Goal: Task Accomplishment & Management: Use online tool/utility

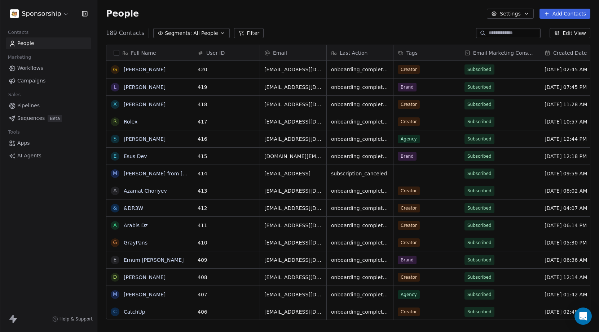
scroll to position [287, 496]
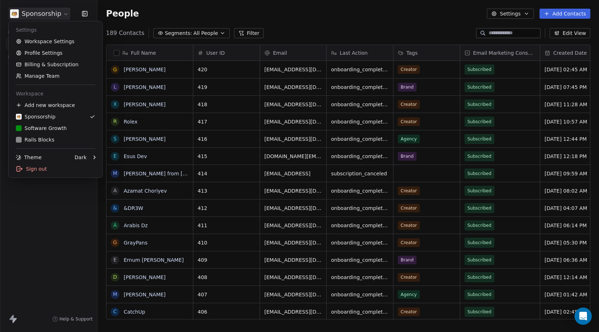
click at [39, 16] on html "Sponsorship Contacts People Marketing Workflows Campaigns Sales Pipelines Seque…" at bounding box center [299, 166] width 599 height 332
click at [60, 142] on div "Rails Blocks" at bounding box center [55, 139] width 79 height 7
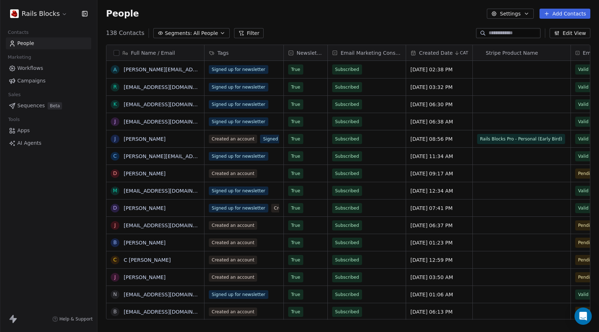
scroll to position [287, 496]
click at [41, 76] on link "Campaigns" at bounding box center [48, 81] width 85 height 12
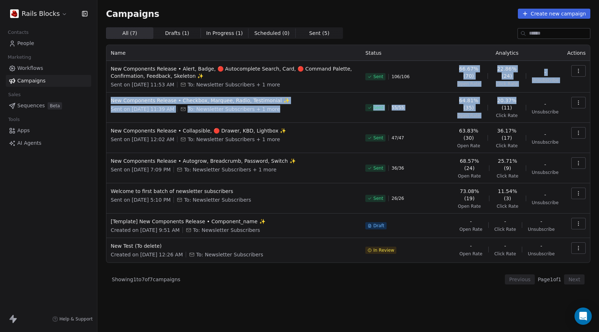
drag, startPoint x: 456, startPoint y: 67, endPoint x: 523, endPoint y: 102, distance: 75.8
click at [523, 102] on tbody "New Components Release • Alert, Badge, 🔴 Autocomplete Search, Card, 🔴 Command P…" at bounding box center [347, 162] width 483 height 202
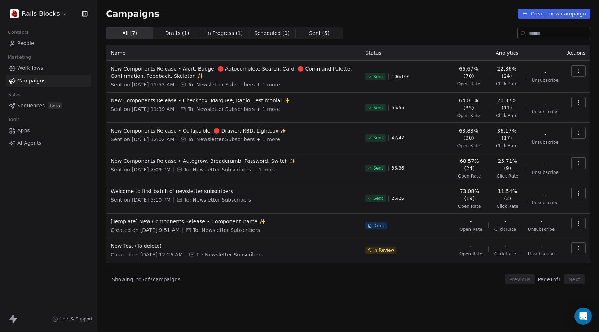
click at [516, 86] on span "Click Rate" at bounding box center [507, 84] width 22 height 6
click at [195, 78] on span "New Components Release • Alert, Badge, 🔴 Autocomplete Search, Card, 🔴 Command P…" at bounding box center [234, 72] width 246 height 14
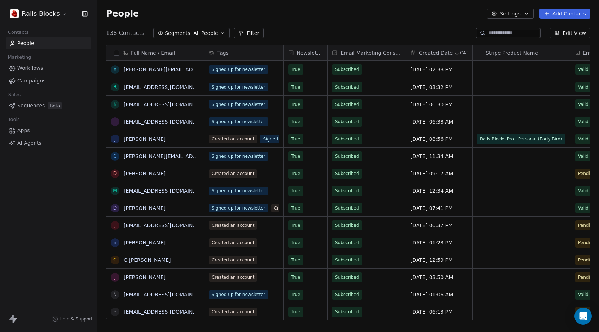
scroll to position [287, 496]
